Goal: Information Seeking & Learning: Learn about a topic

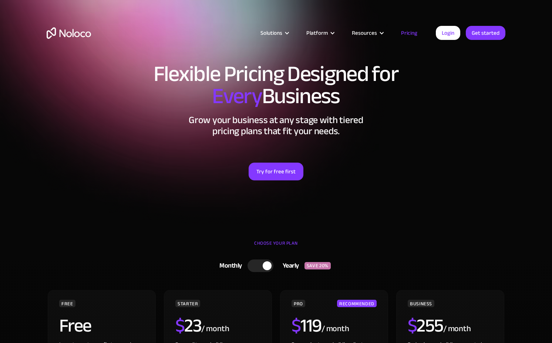
click at [406, 35] on link "Pricing" at bounding box center [409, 33] width 35 height 10
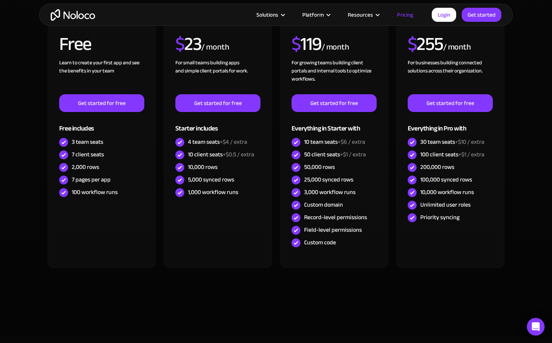
scroll to position [281, 0]
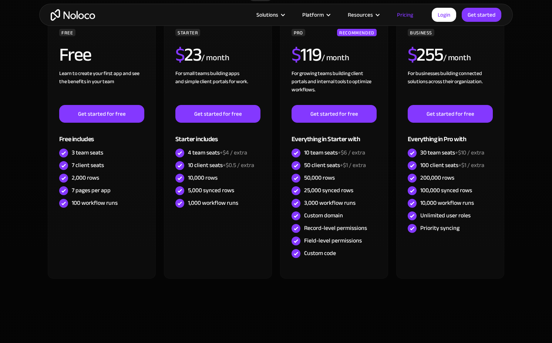
scroll to position [298, 0]
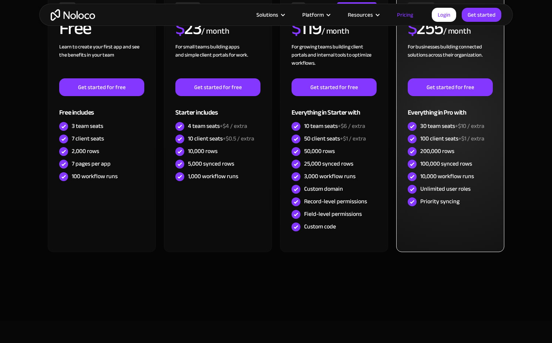
click at [452, 165] on div "100,000 synced rows" at bounding box center [446, 164] width 52 height 8
copy div "100,000 synced rows"
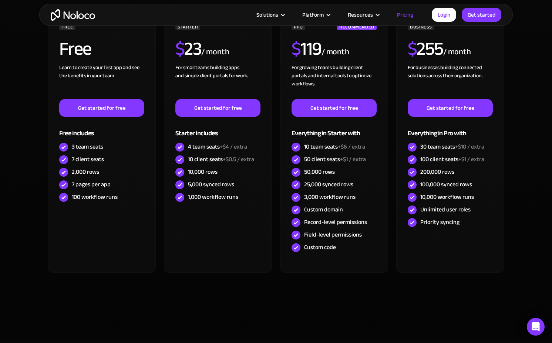
scroll to position [280, 0]
